Goal: Answer question/provide support: Share knowledge or assist other users

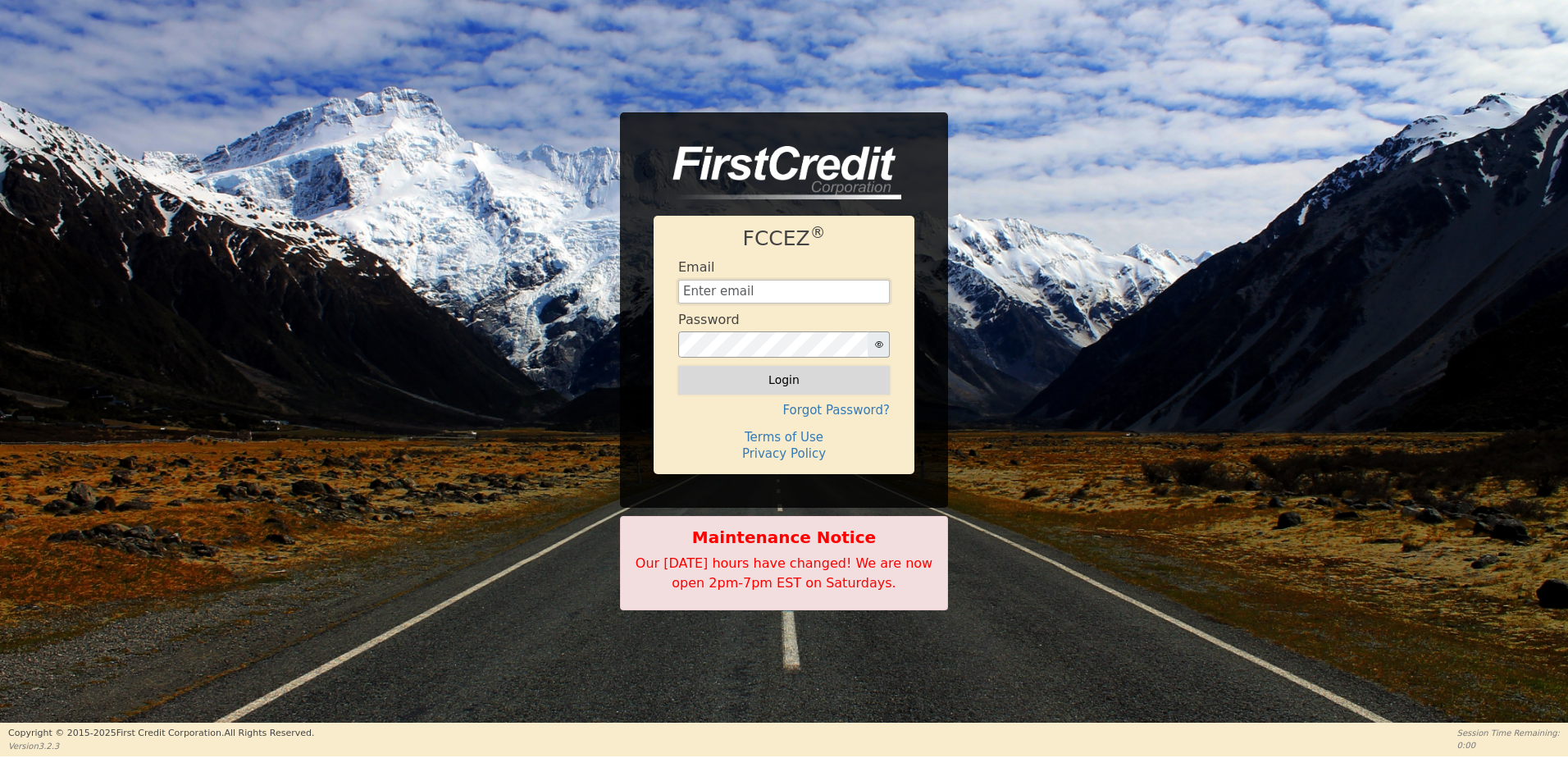
type input "[EMAIL_ADDRESS][DOMAIN_NAME]"
click at [780, 382] on button "Login" at bounding box center [784, 380] width 211 height 28
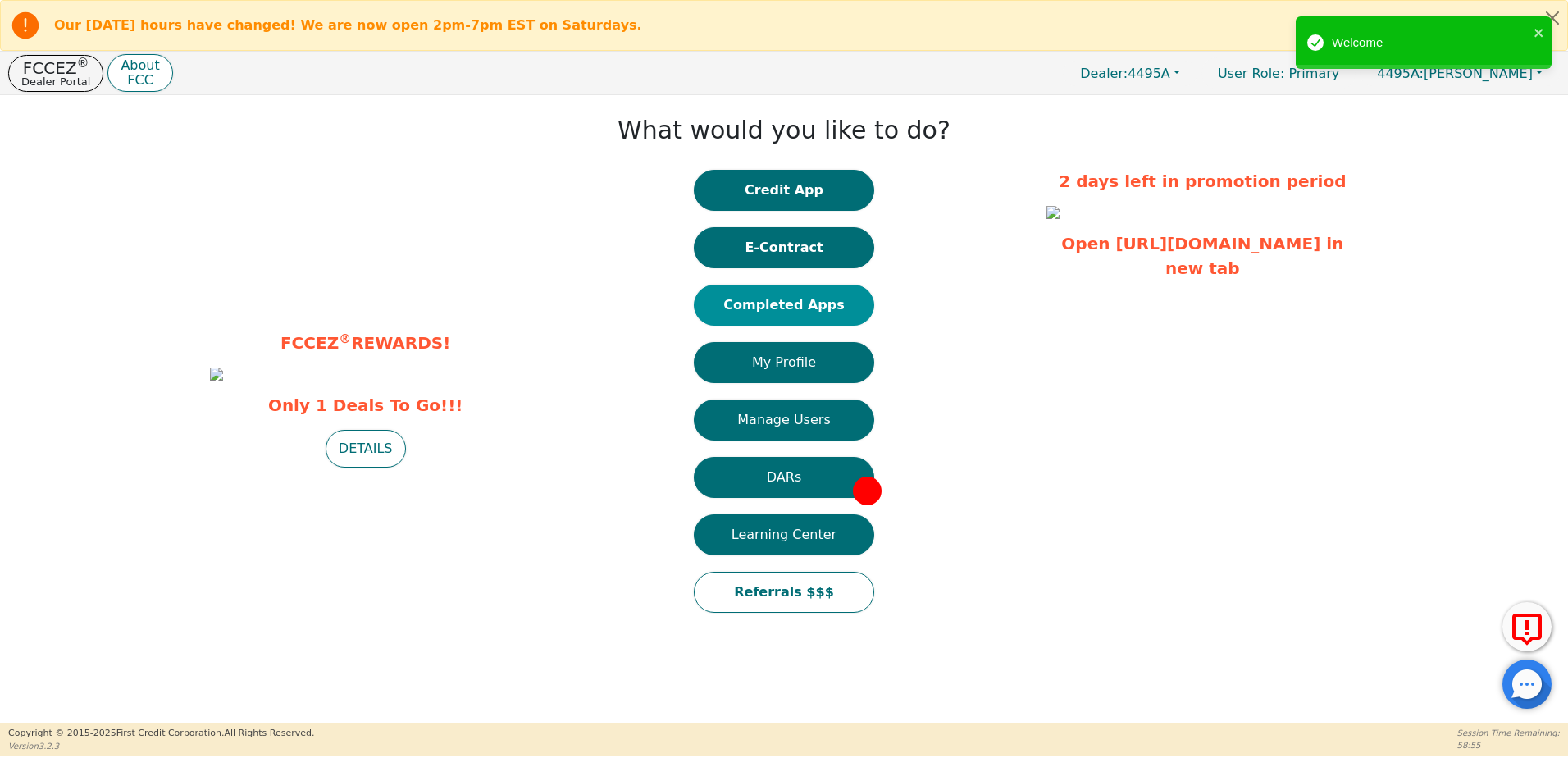
click at [751, 296] on button "Completed Apps" at bounding box center [784, 306] width 181 height 41
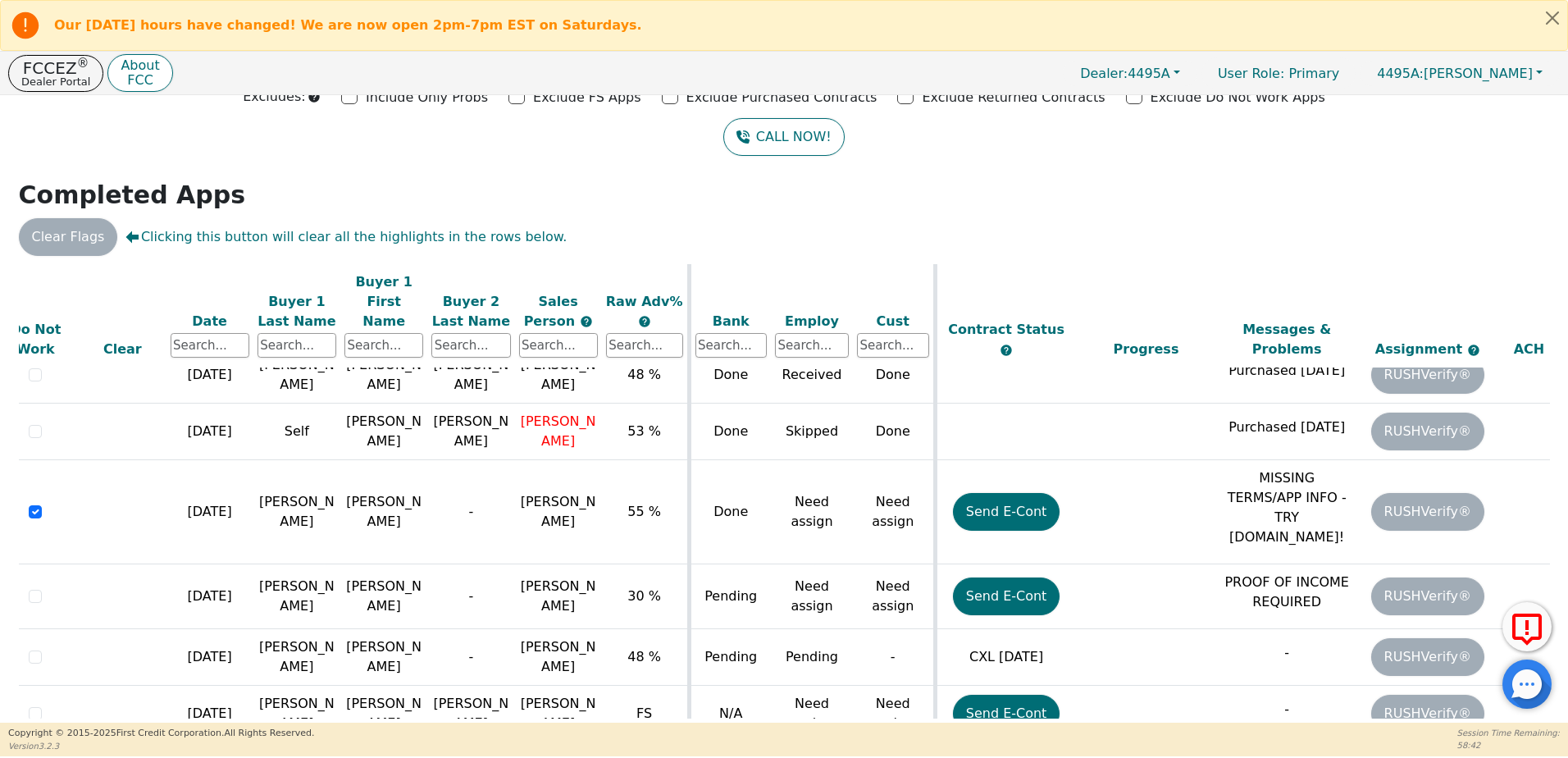
scroll to position [123, 0]
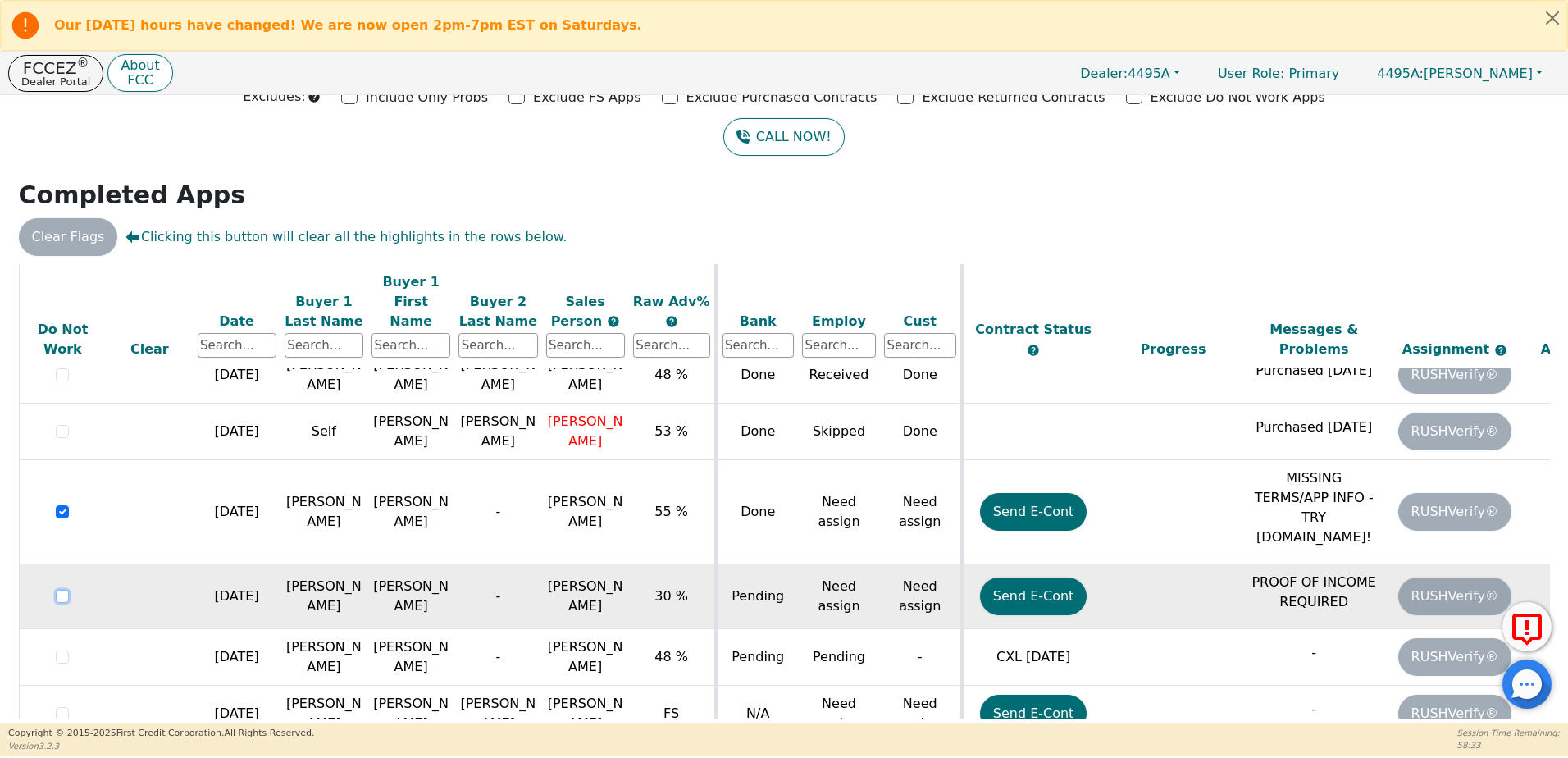
click at [60, 590] on input "checkbox" at bounding box center [62, 596] width 13 height 13
click at [1526, 630] on icon at bounding box center [1527, 630] width 40 height 41
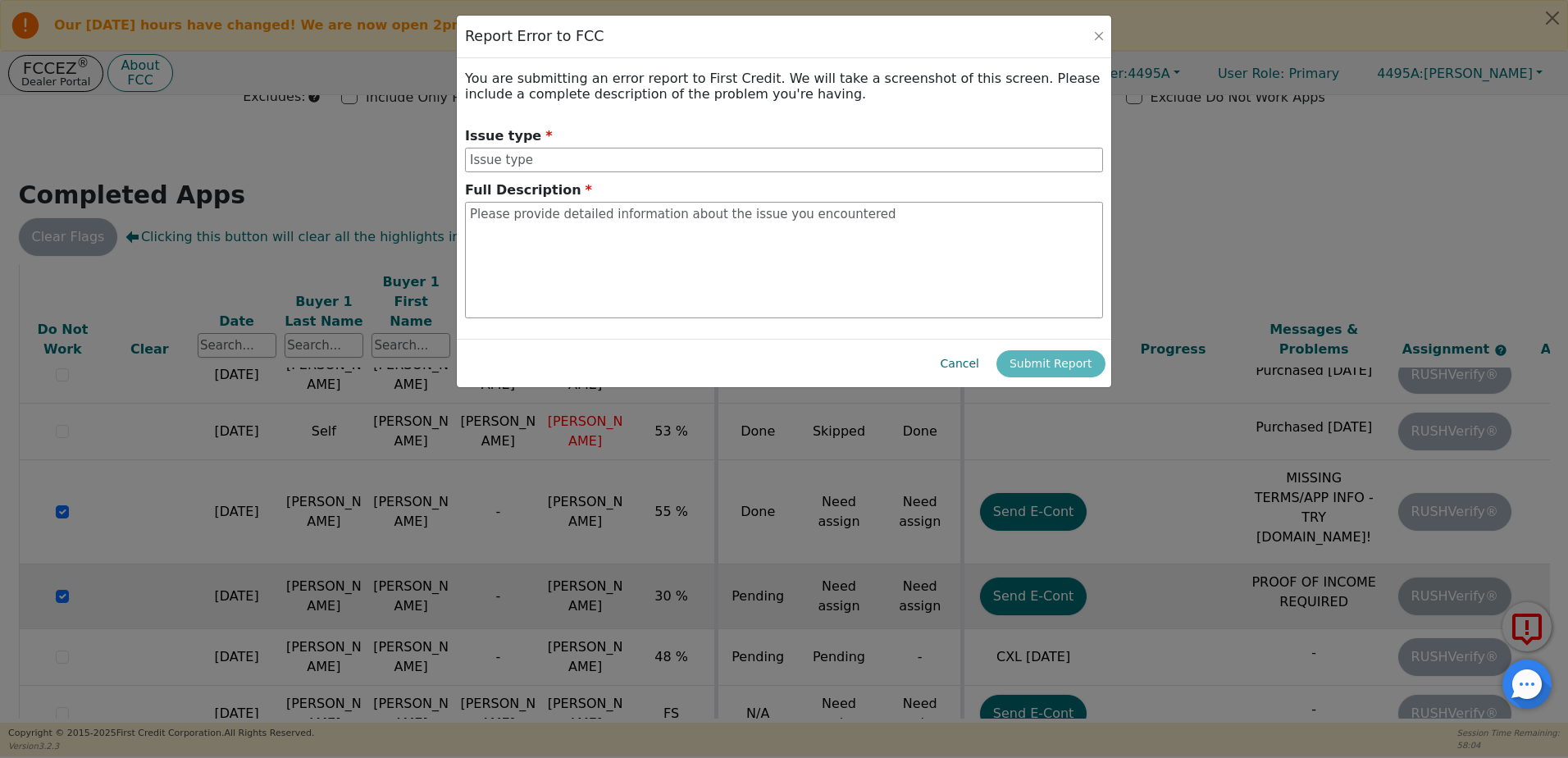
click at [1532, 695] on div at bounding box center [1527, 683] width 49 height 49
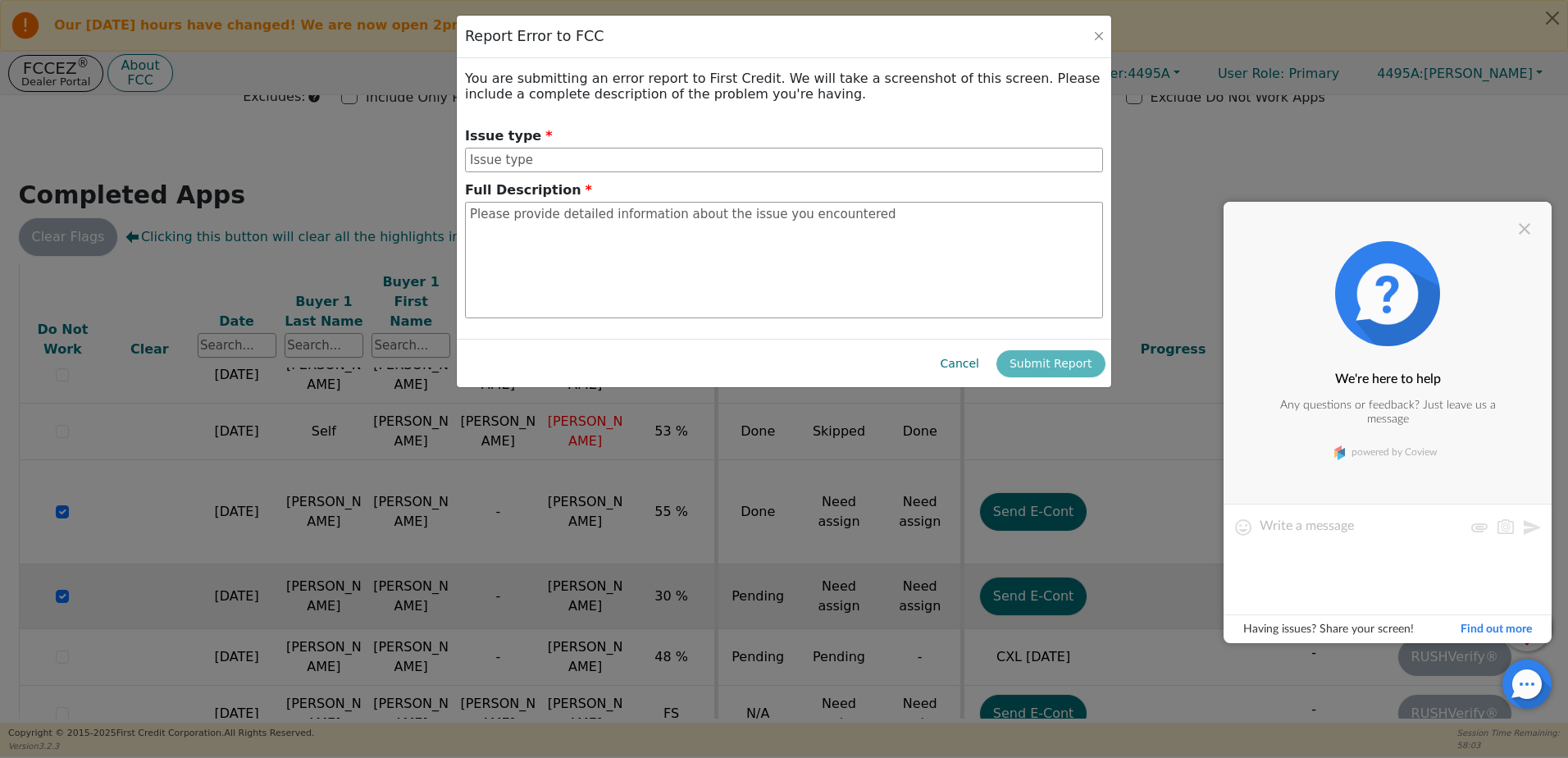
click at [1297, 533] on textarea at bounding box center [1362, 558] width 204 height 82
click at [1098, 41] on button "Close" at bounding box center [1099, 36] width 17 height 17
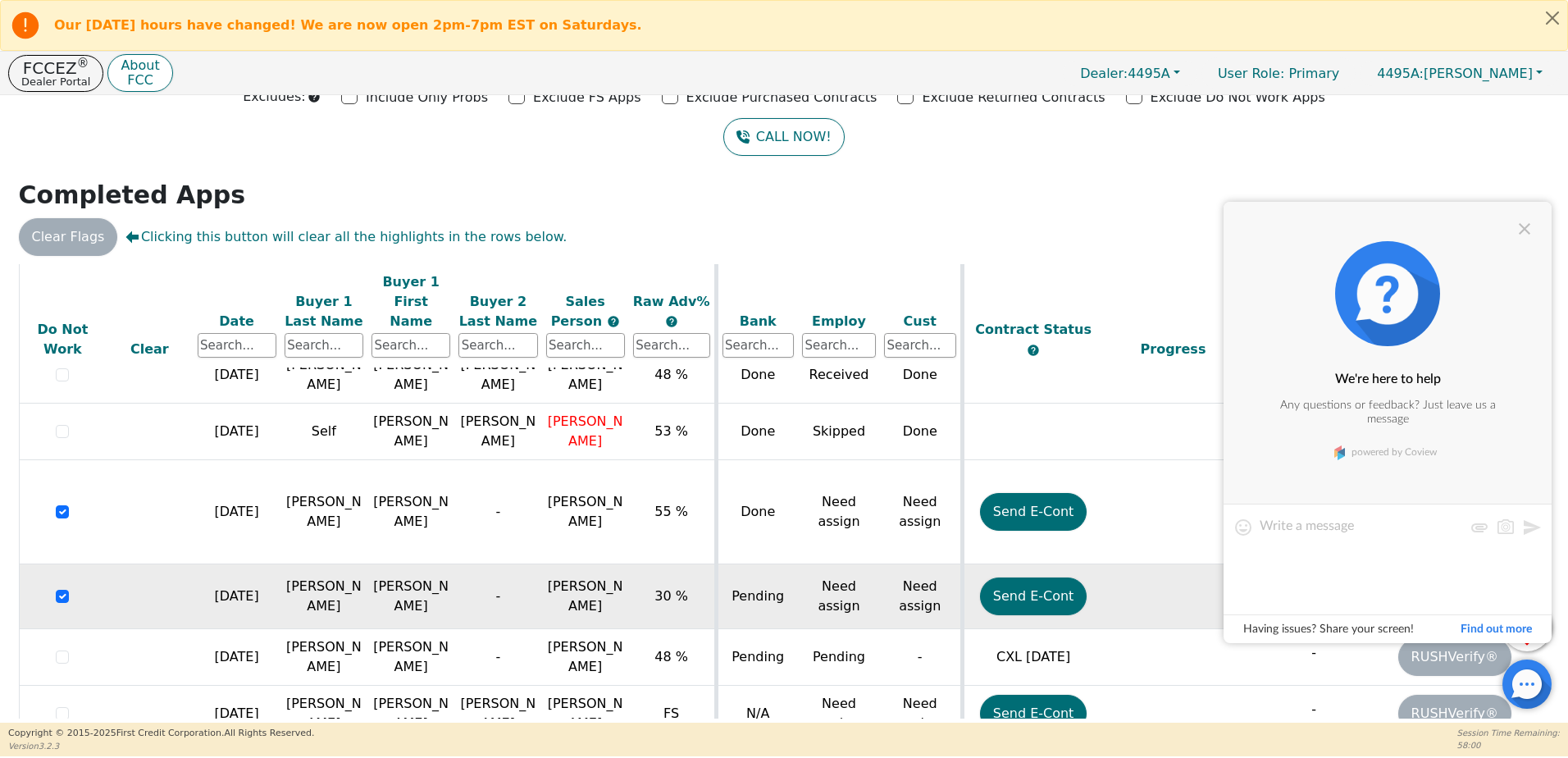
click at [1365, 569] on textarea at bounding box center [1362, 558] width 204 height 82
type textarea "W"
type textarea "w"
type textarea "Why was [PERSON_NAME] a Fail Safe Approval and the bank marked as N/A?"
click at [1535, 530] on button at bounding box center [1532, 528] width 20 height 20
